Goal: Transaction & Acquisition: Obtain resource

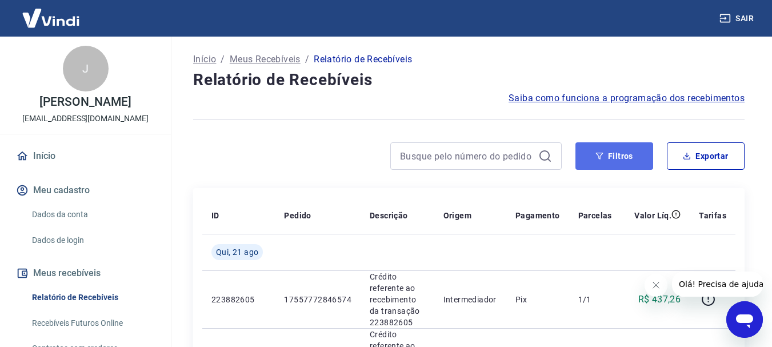
click at [593, 155] on button "Filtros" at bounding box center [614, 155] width 78 height 27
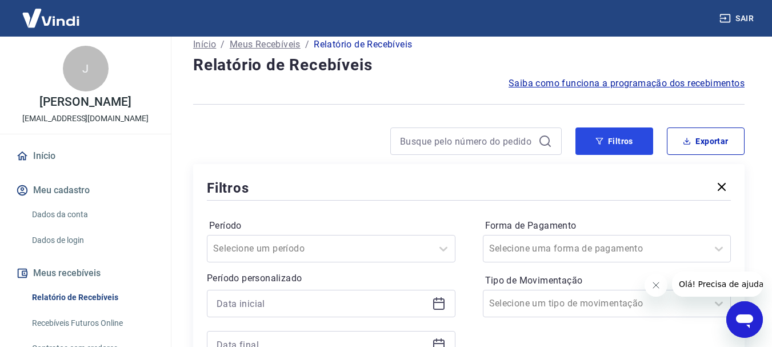
scroll to position [57, 0]
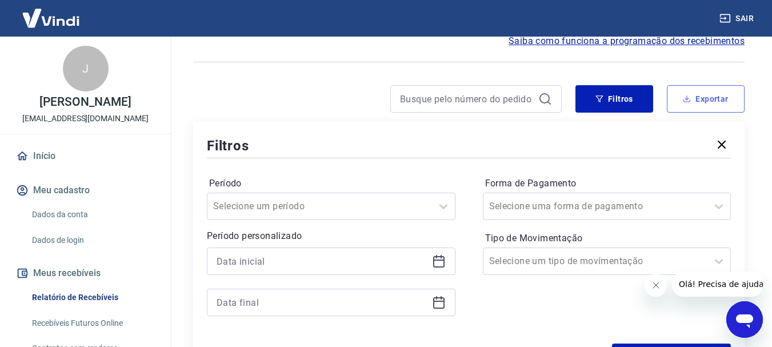
click at [709, 97] on button "Exportar" at bounding box center [706, 98] width 78 height 27
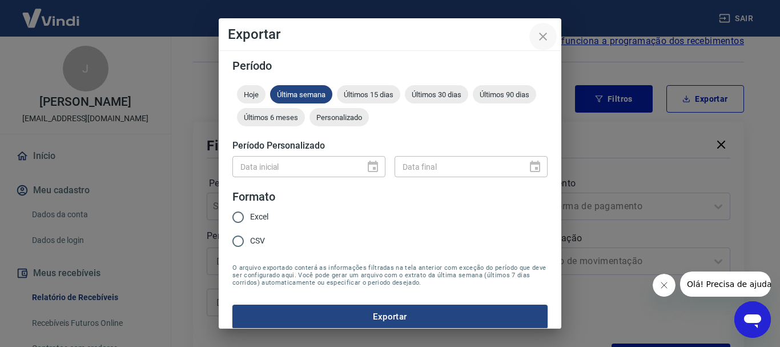
click at [548, 33] on icon "close" at bounding box center [543, 37] width 14 height 14
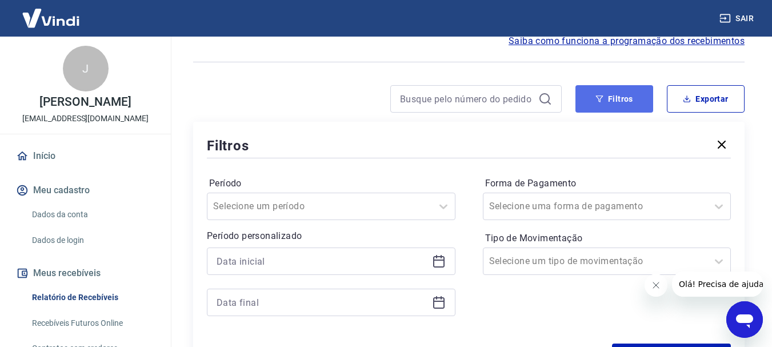
click at [607, 102] on button "Filtros" at bounding box center [614, 98] width 78 height 27
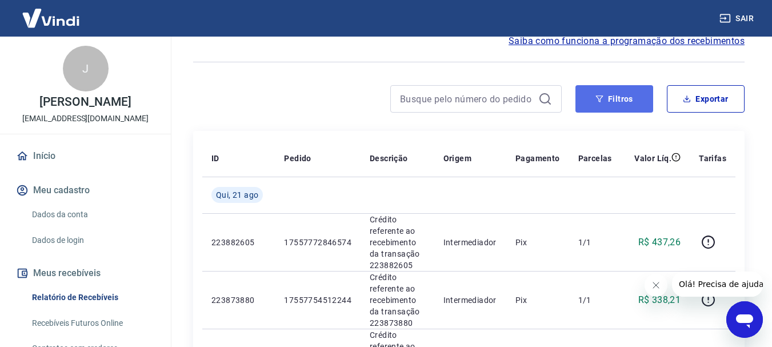
click at [585, 99] on button "Filtros" at bounding box center [614, 98] width 78 height 27
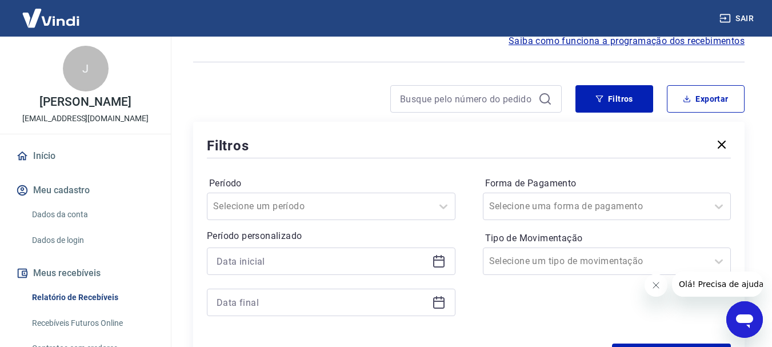
click at [659, 289] on icon "Fechar mensagem da empresa" at bounding box center [655, 284] width 9 height 9
click at [441, 264] on icon at bounding box center [439, 261] width 14 height 14
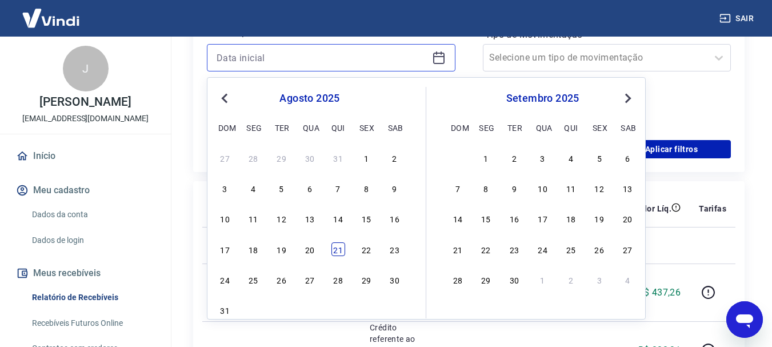
scroll to position [286, 0]
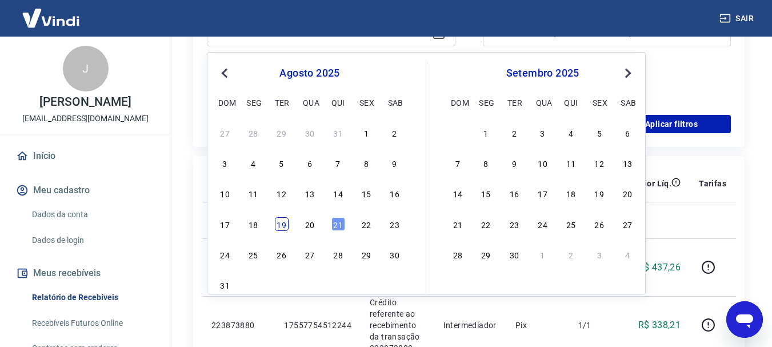
click at [287, 224] on div "19" at bounding box center [282, 224] width 14 height 14
type input "[DATE]"
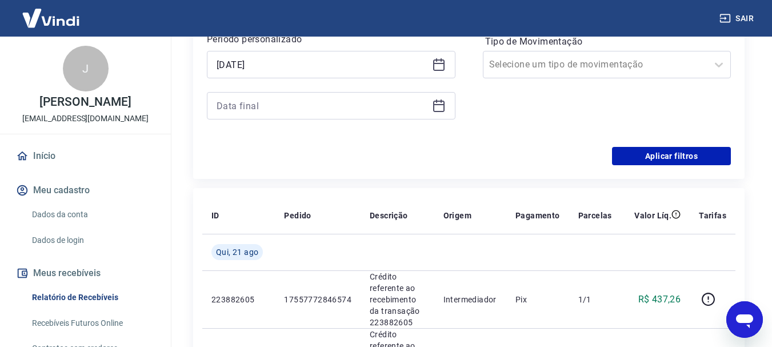
scroll to position [228, 0]
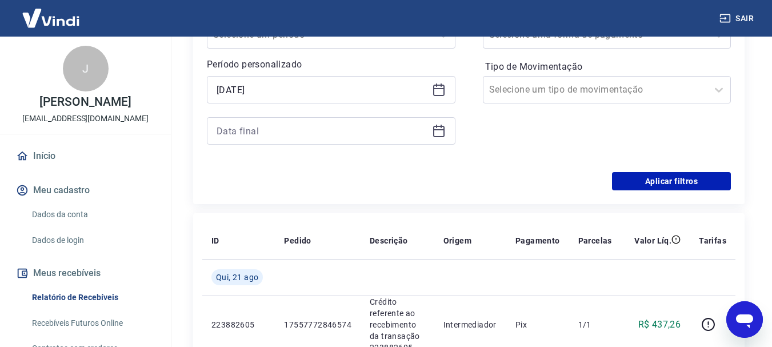
click at [432, 125] on icon at bounding box center [439, 131] width 14 height 14
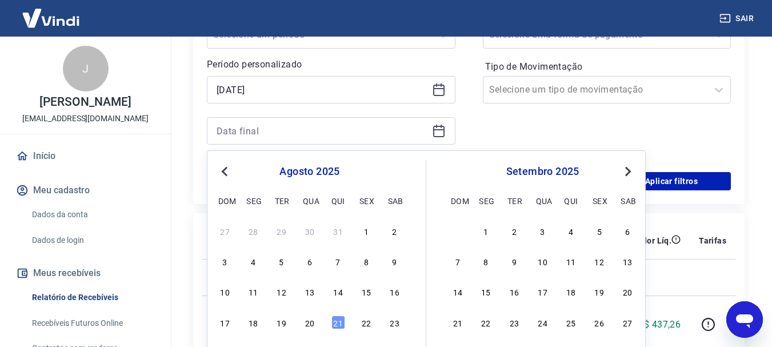
drag, startPoint x: 310, startPoint y: 322, endPoint x: 556, endPoint y: 154, distance: 298.0
click at [310, 320] on div "20" at bounding box center [310, 322] width 14 height 14
type input "[DATE]"
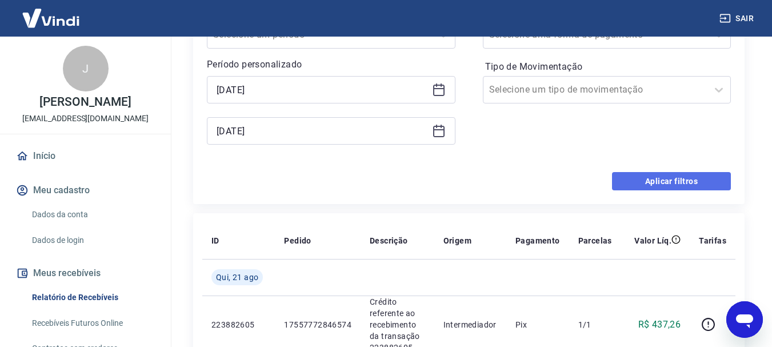
click at [645, 182] on button "Aplicar filtros" at bounding box center [671, 181] width 119 height 18
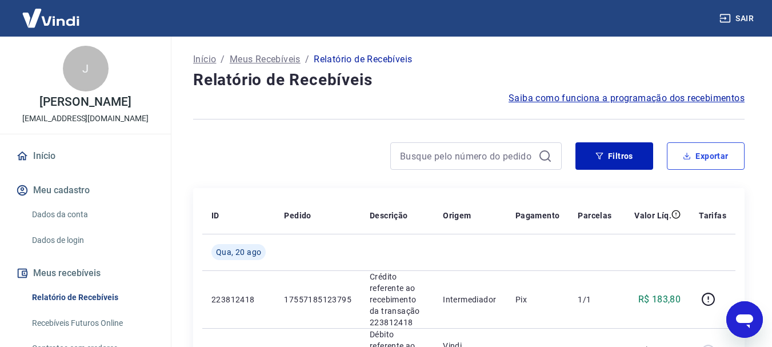
click at [699, 153] on button "Exportar" at bounding box center [706, 155] width 78 height 27
type input "[DATE]"
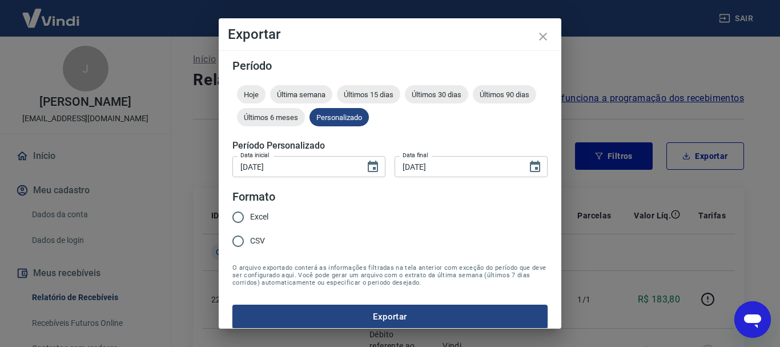
click at [240, 246] on input "CSV" at bounding box center [238, 241] width 24 height 24
radio input "true"
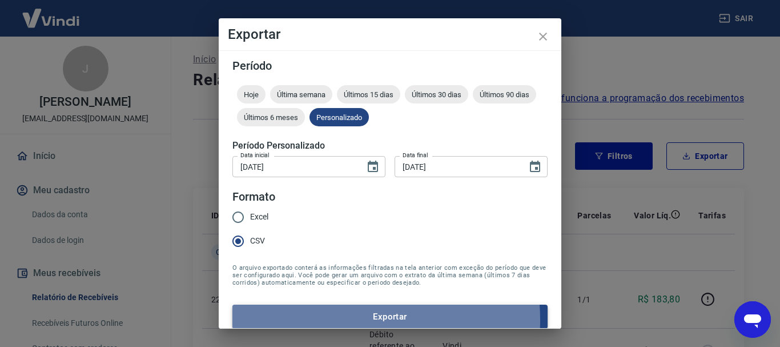
click at [332, 320] on button "Exportar" at bounding box center [389, 316] width 315 height 24
